Goal: Purchase product/service

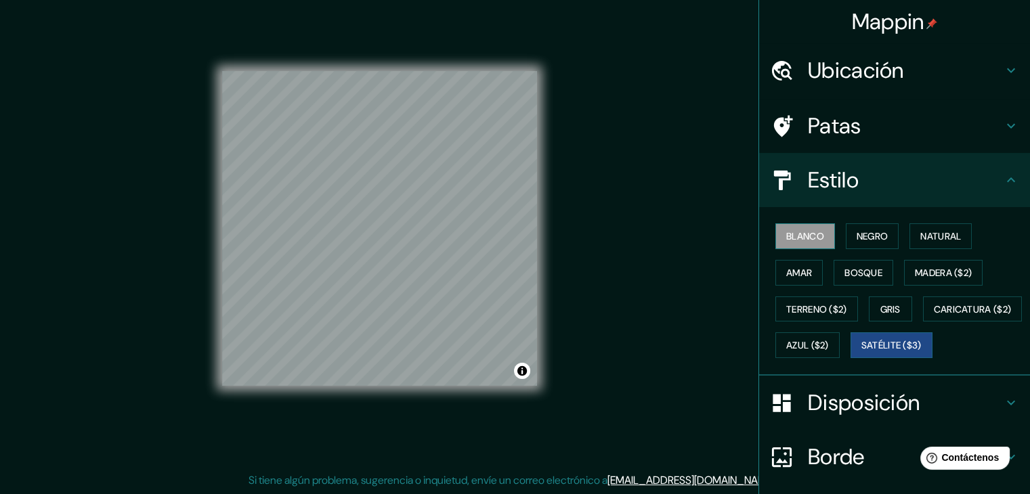
click at [796, 230] on font "Blanco" at bounding box center [805, 236] width 38 height 12
click at [856, 232] on font "Negro" at bounding box center [872, 236] width 32 height 12
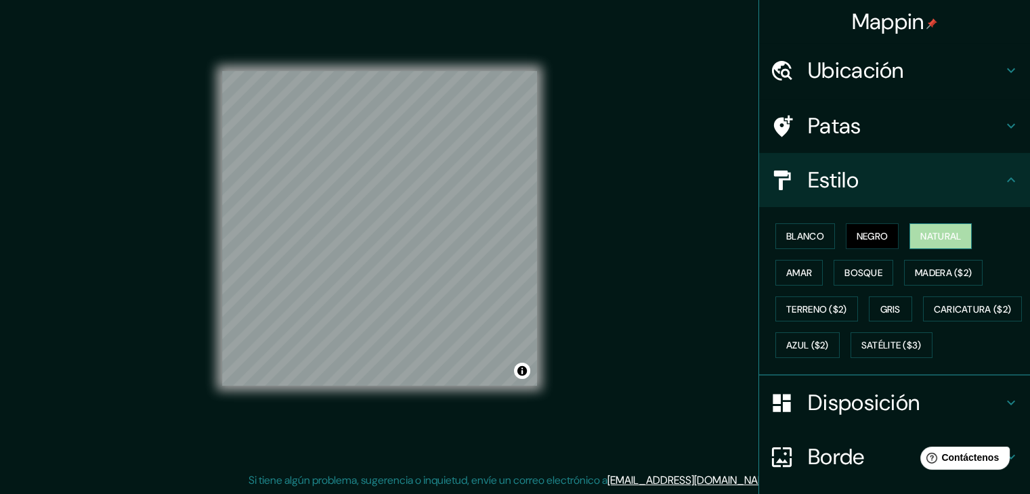
click at [920, 228] on font "Natural" at bounding box center [940, 236] width 41 height 18
click at [792, 267] on font "Amar" at bounding box center [799, 273] width 26 height 12
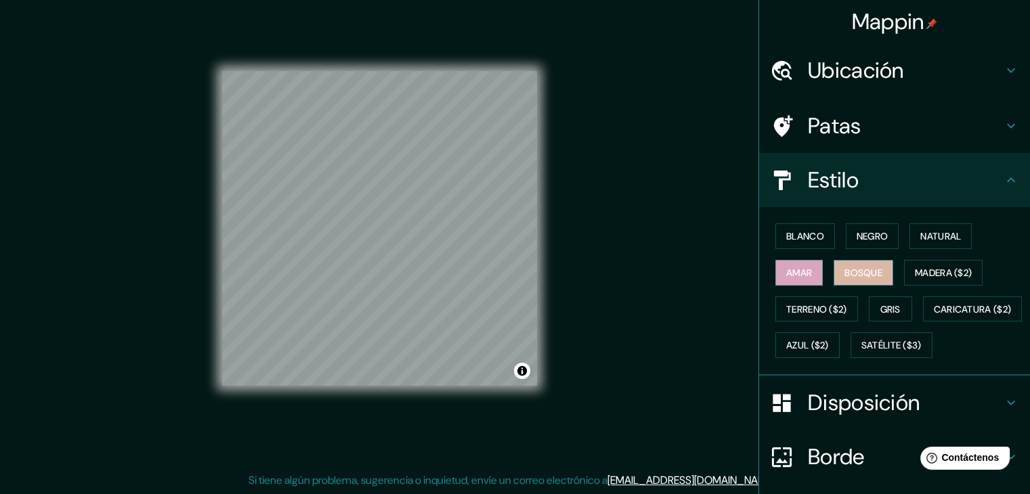
click at [846, 268] on font "Bosque" at bounding box center [863, 273] width 38 height 12
click at [796, 228] on font "Blanco" at bounding box center [805, 236] width 38 height 18
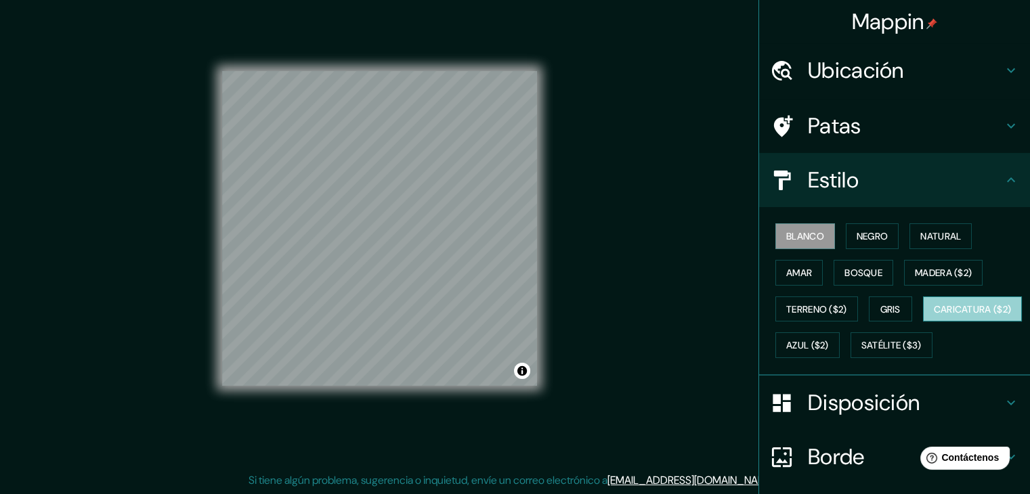
click at [934, 316] on font "Caricatura ($2)" at bounding box center [973, 309] width 78 height 12
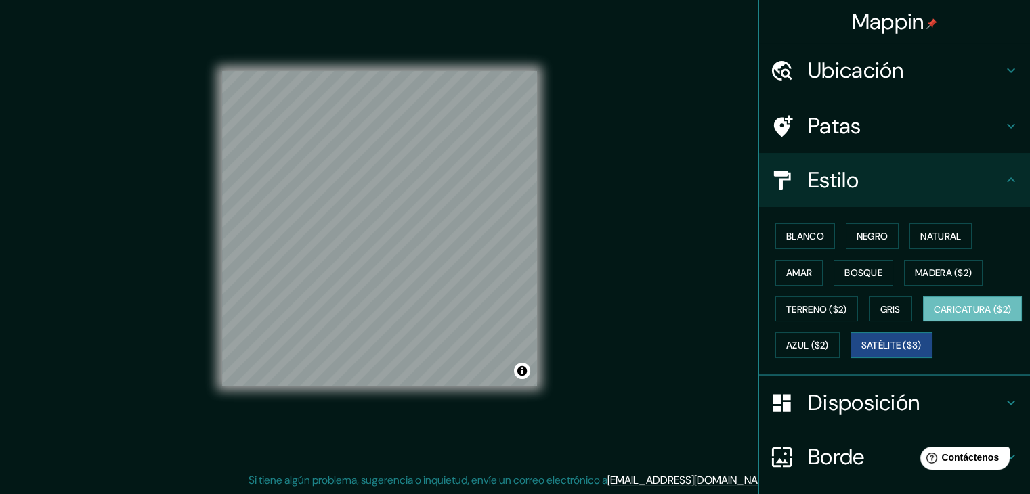
click at [861, 352] on font "Satélite ($3)" at bounding box center [891, 346] width 60 height 12
